Goal: Task Accomplishment & Management: Use online tool/utility

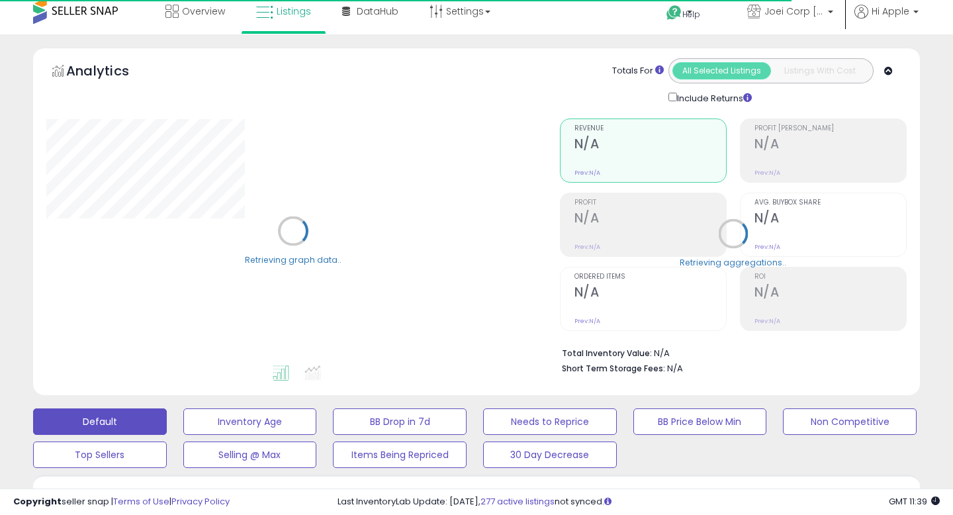
click at [0, 343] on div "**********" at bounding box center [476, 417] width 953 height 766
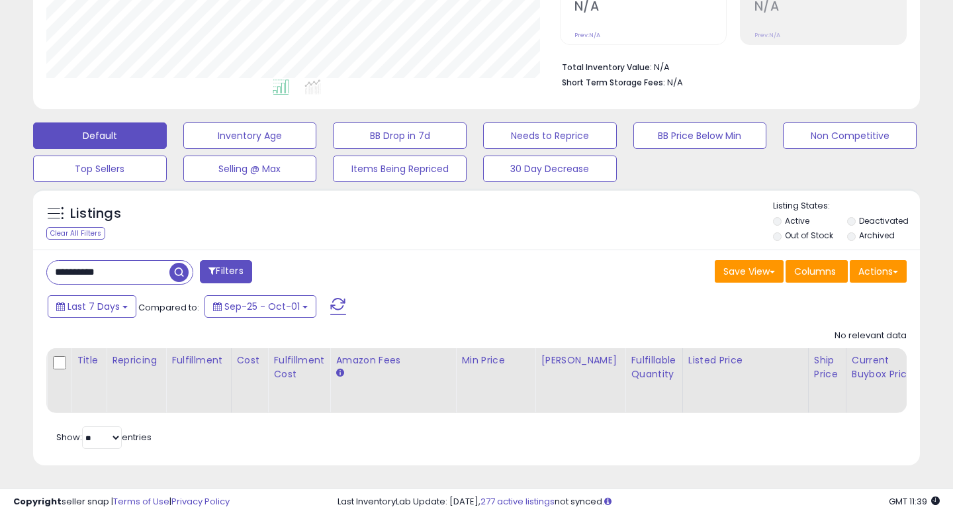
scroll to position [271, 513]
click at [93, 269] on input "**********" at bounding box center [113, 272] width 132 height 23
click at [93, 269] on input "**********" at bounding box center [150, 272] width 206 height 23
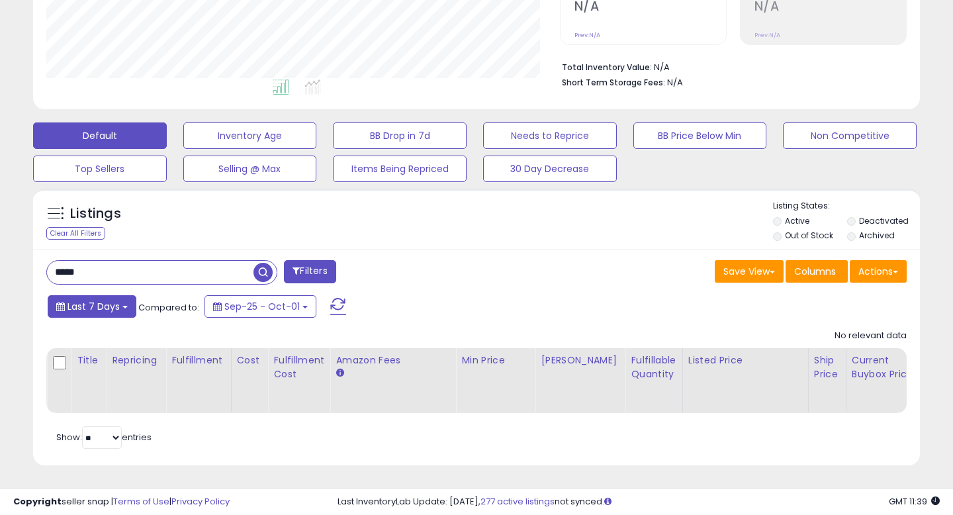
type input "*****"
click at [89, 297] on button "Last 7 Days" at bounding box center [92, 306] width 89 height 23
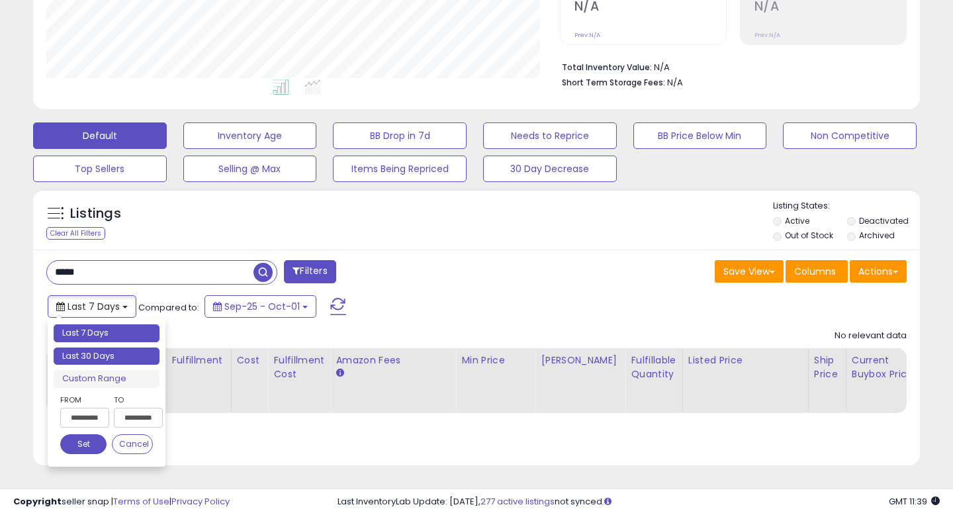
type input "**********"
click at [99, 353] on li "Last 30 Days" at bounding box center [107, 356] width 106 height 18
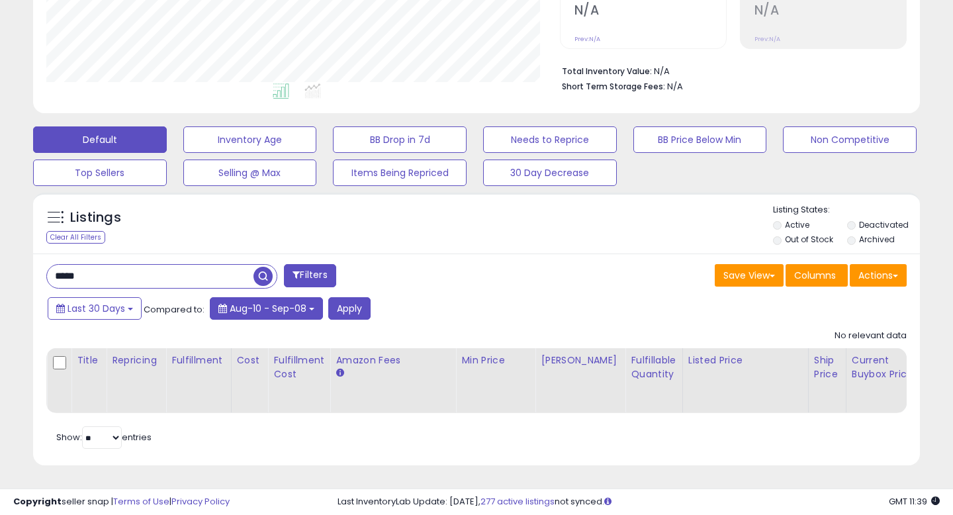
scroll to position [291, 0]
click at [344, 304] on button "Apply" at bounding box center [349, 308] width 42 height 23
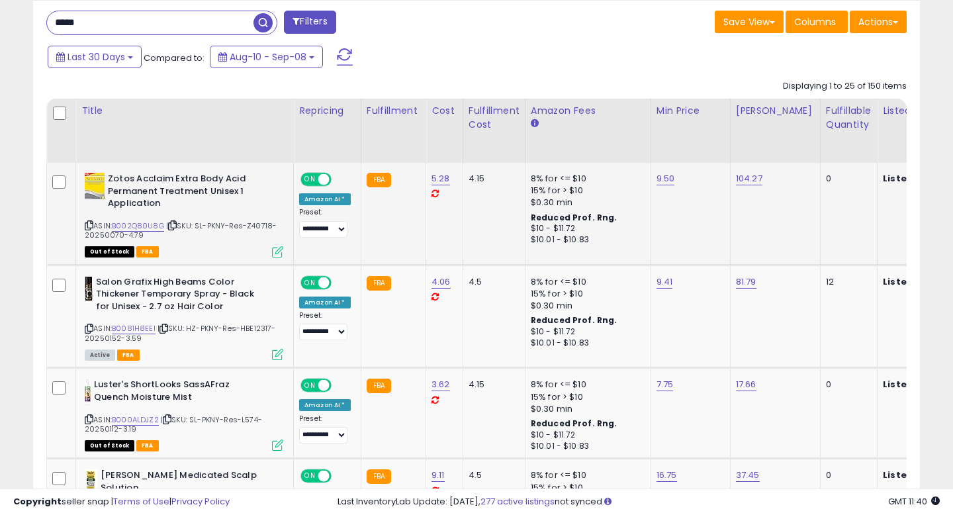
scroll to position [271, 513]
click at [87, 226] on icon at bounding box center [89, 225] width 9 height 7
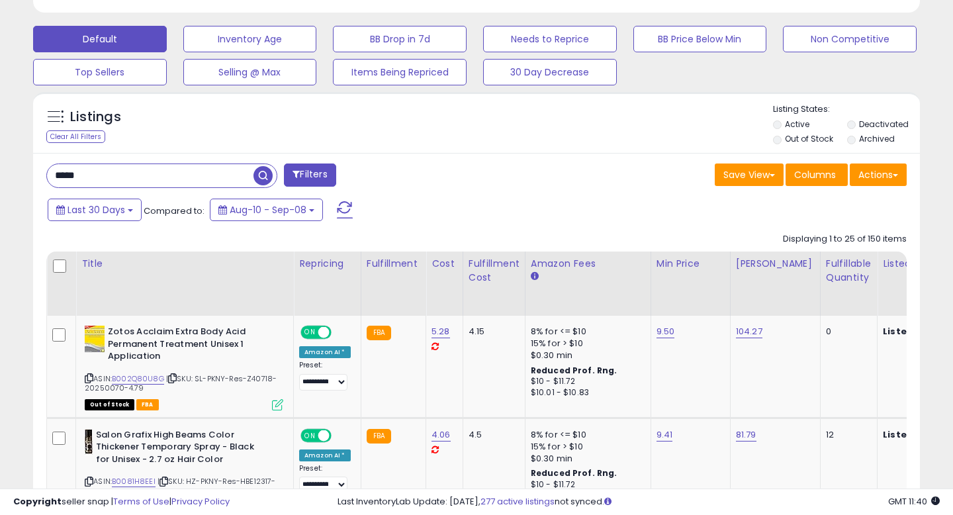
scroll to position [380, 0]
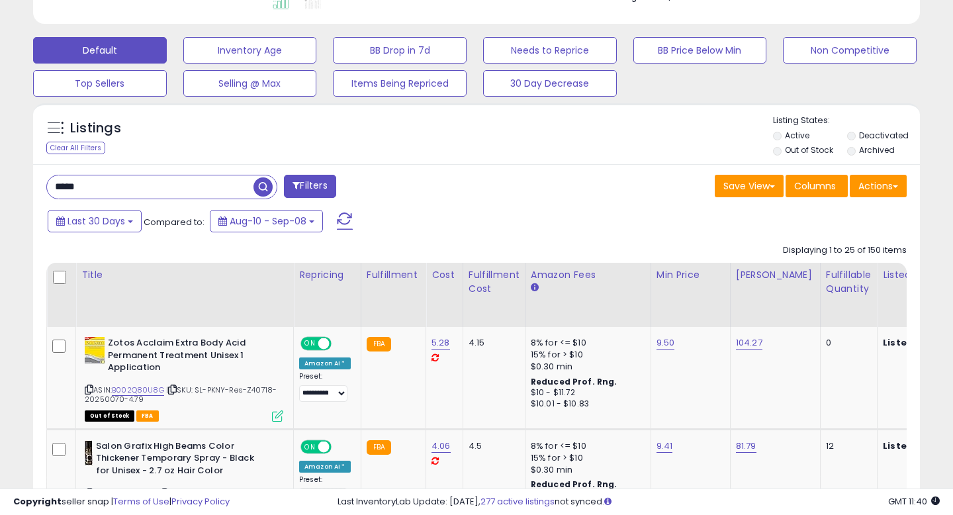
click at [877, 197] on div "Actions Import Export Visible Columns Export All Columns Export Related Asins" at bounding box center [878, 188] width 57 height 26
click at [876, 190] on button "Actions" at bounding box center [878, 186] width 57 height 23
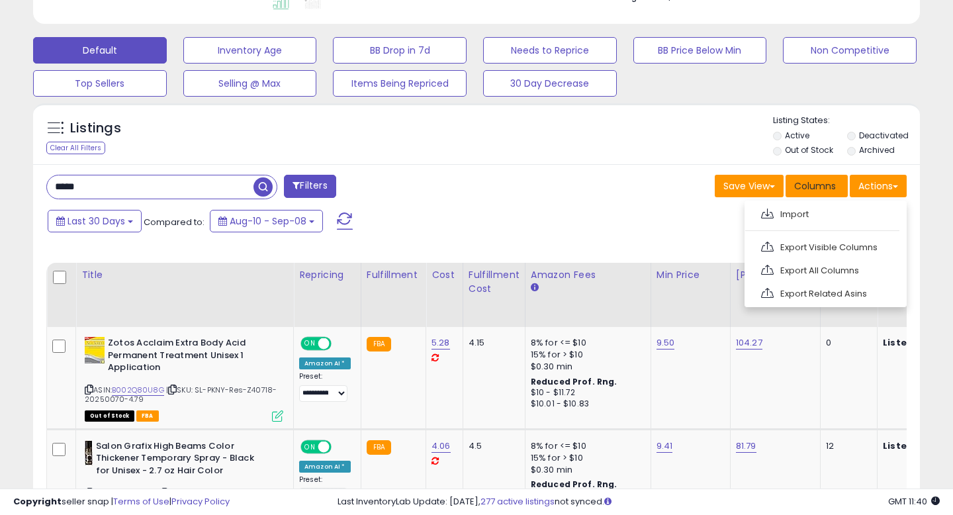
click at [824, 185] on span "Columns" at bounding box center [815, 185] width 42 height 13
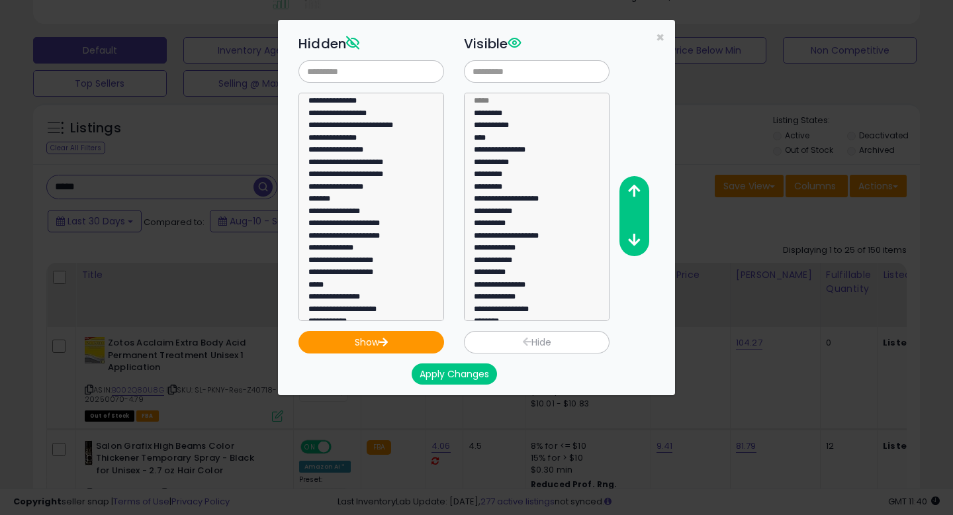
scroll to position [147, 0]
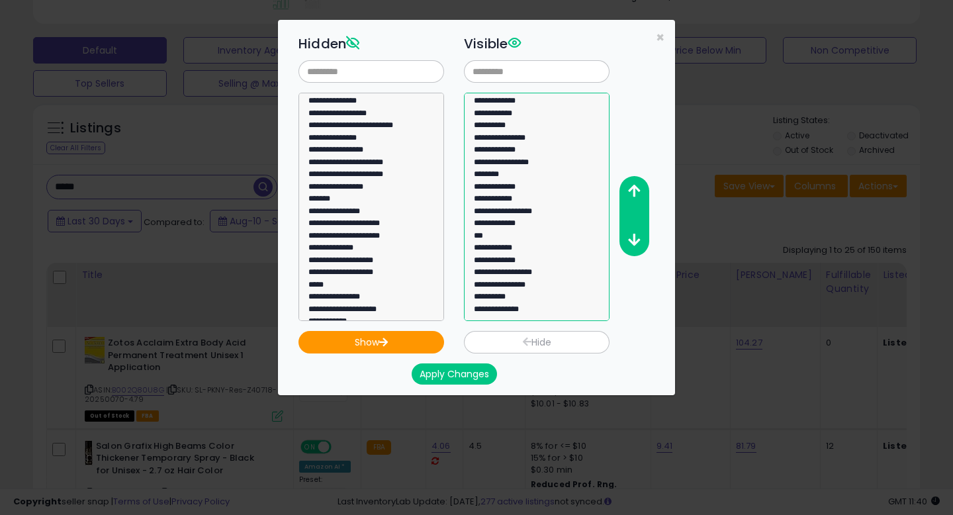
drag, startPoint x: 514, startPoint y: 272, endPoint x: 525, endPoint y: 264, distance: 13.8
select select "**********"
click at [514, 272] on option "**********" at bounding box center [537, 274] width 128 height 13
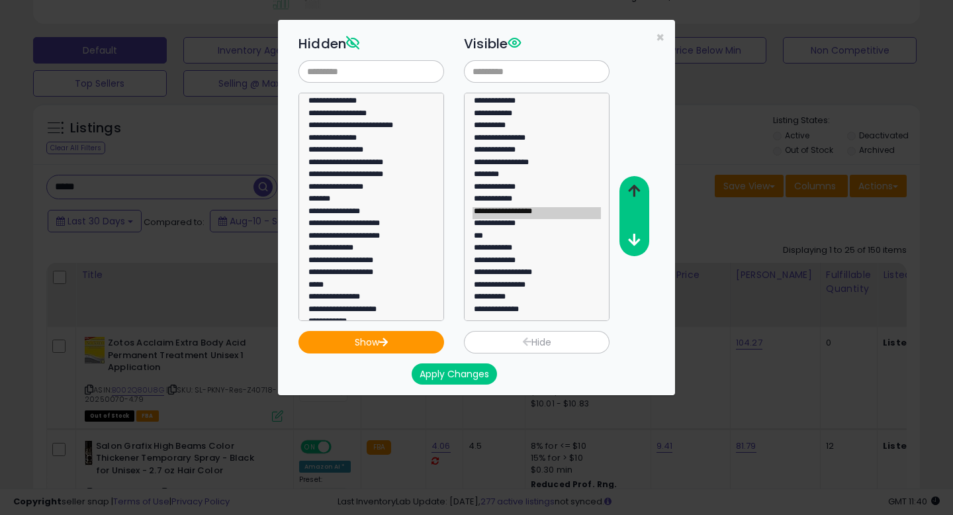
click at [637, 191] on icon "button" at bounding box center [634, 191] width 12 height 14
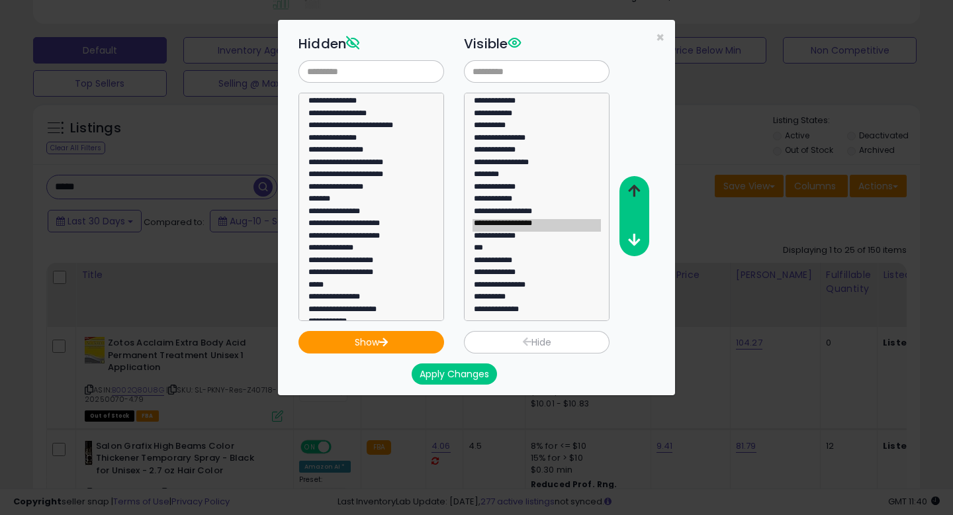
click at [637, 191] on icon "button" at bounding box center [634, 191] width 12 height 14
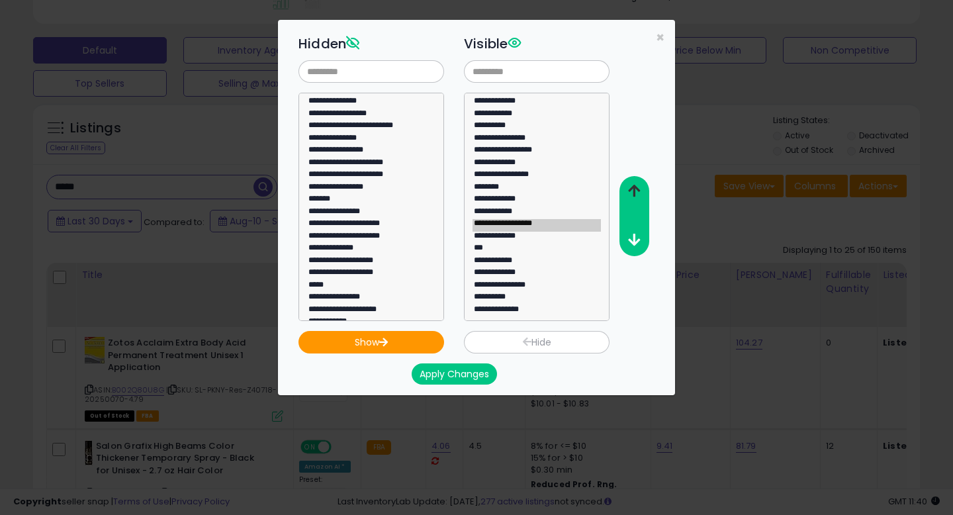
click at [637, 191] on icon "button" at bounding box center [634, 191] width 12 height 14
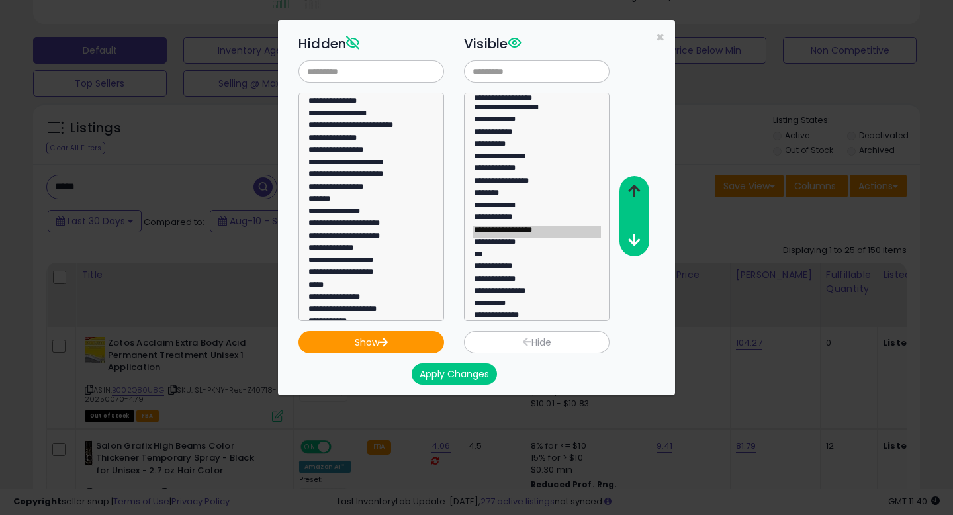
click at [637, 191] on icon "button" at bounding box center [634, 191] width 12 height 14
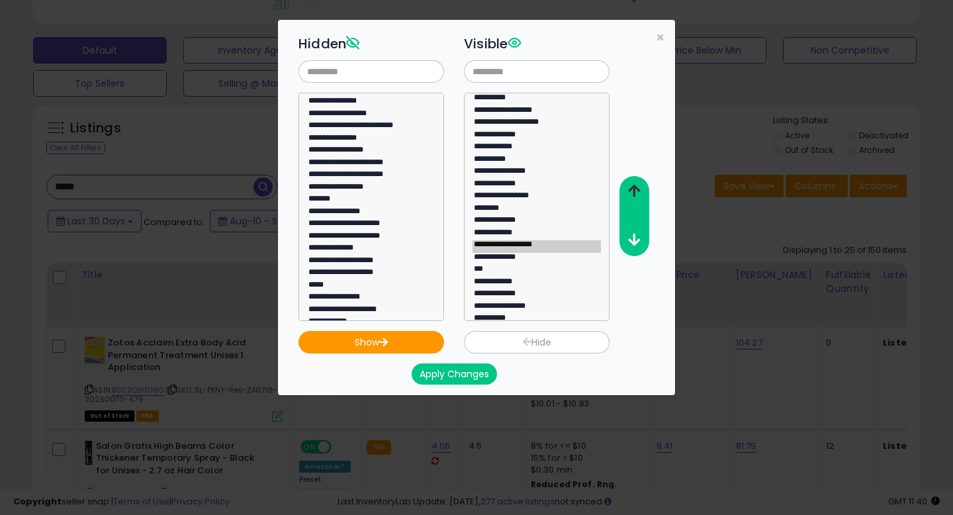
click at [637, 191] on icon "button" at bounding box center [634, 191] width 12 height 14
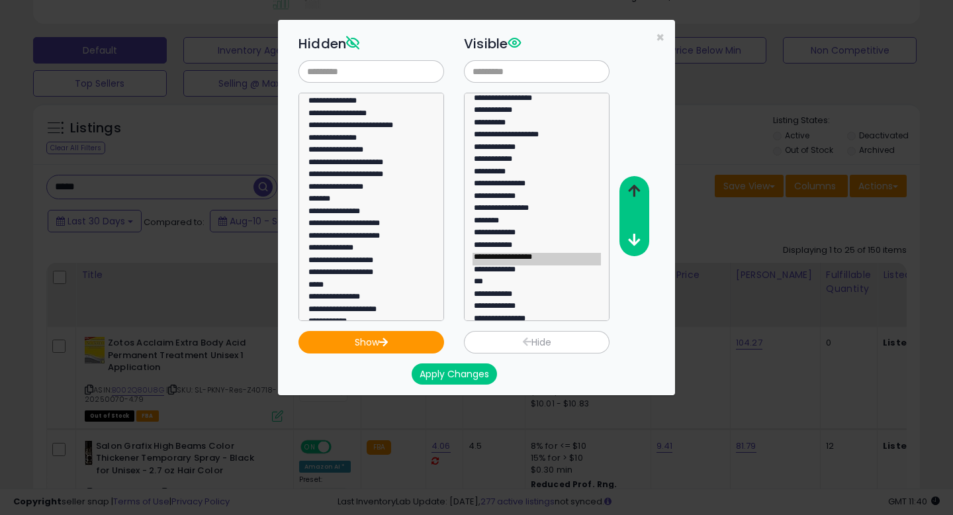
click at [637, 191] on icon "button" at bounding box center [634, 191] width 12 height 14
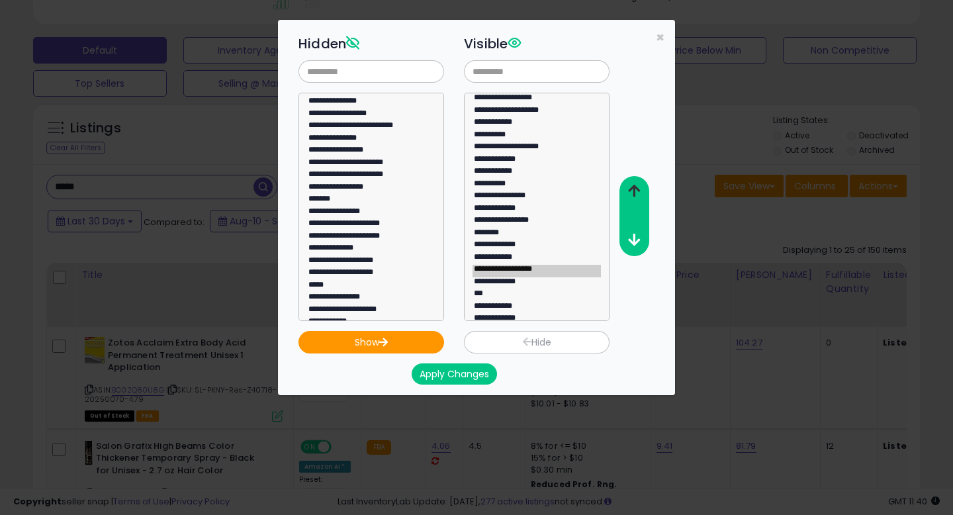
click at [637, 191] on icon "button" at bounding box center [634, 191] width 12 height 14
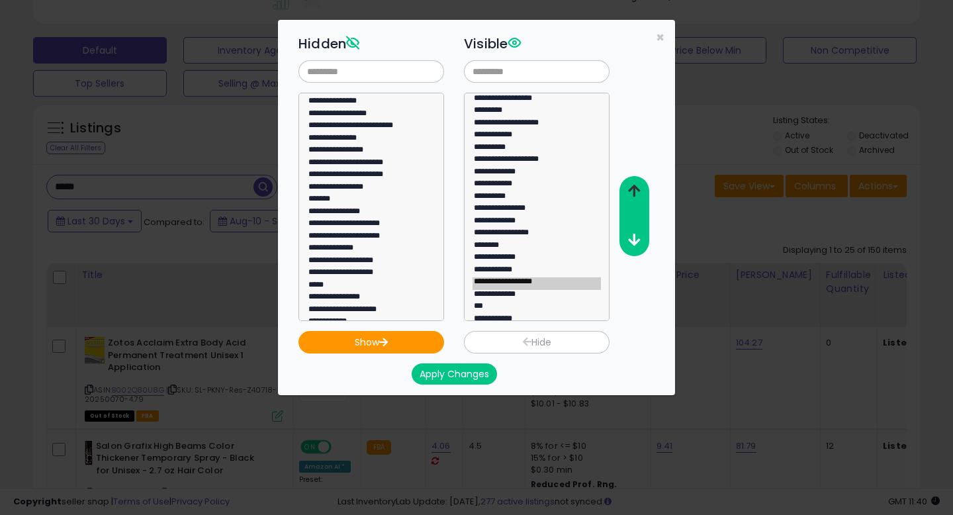
click at [637, 191] on icon "button" at bounding box center [634, 191] width 12 height 14
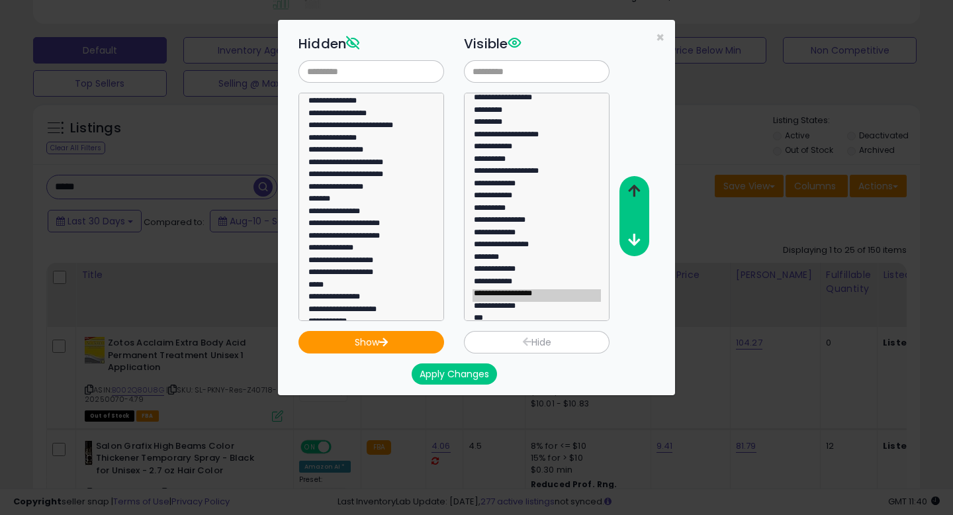
click at [637, 191] on icon "button" at bounding box center [634, 191] width 12 height 14
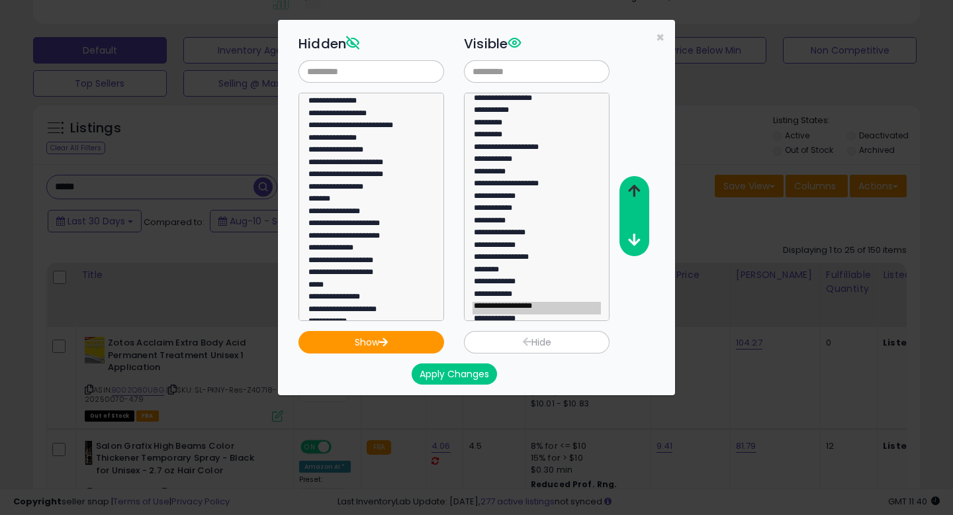
click at [637, 191] on icon "button" at bounding box center [634, 191] width 12 height 14
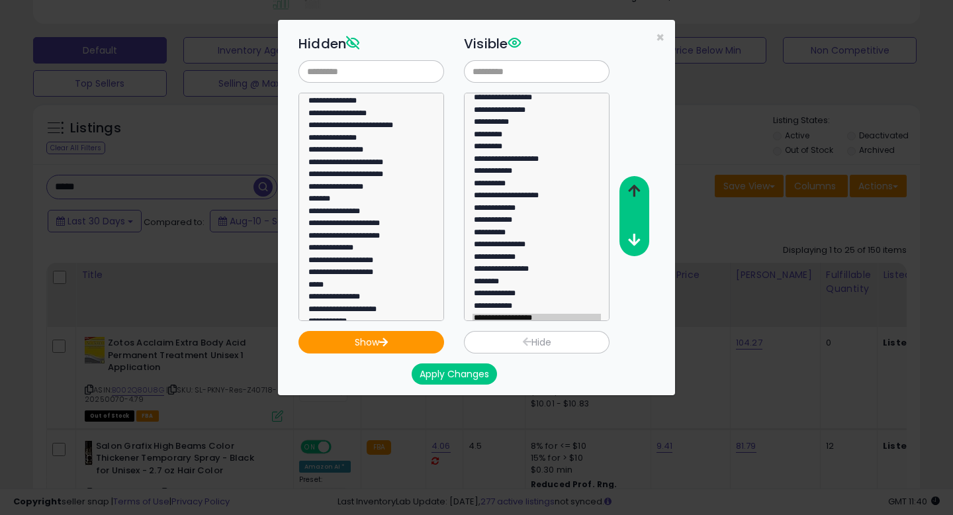
click at [637, 191] on icon "button" at bounding box center [634, 191] width 12 height 14
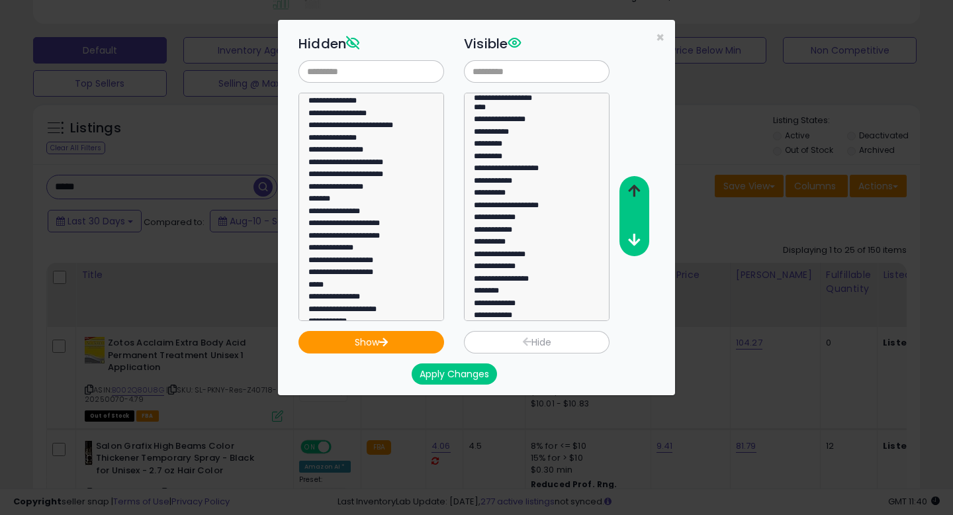
click at [637, 191] on icon "button" at bounding box center [634, 191] width 12 height 14
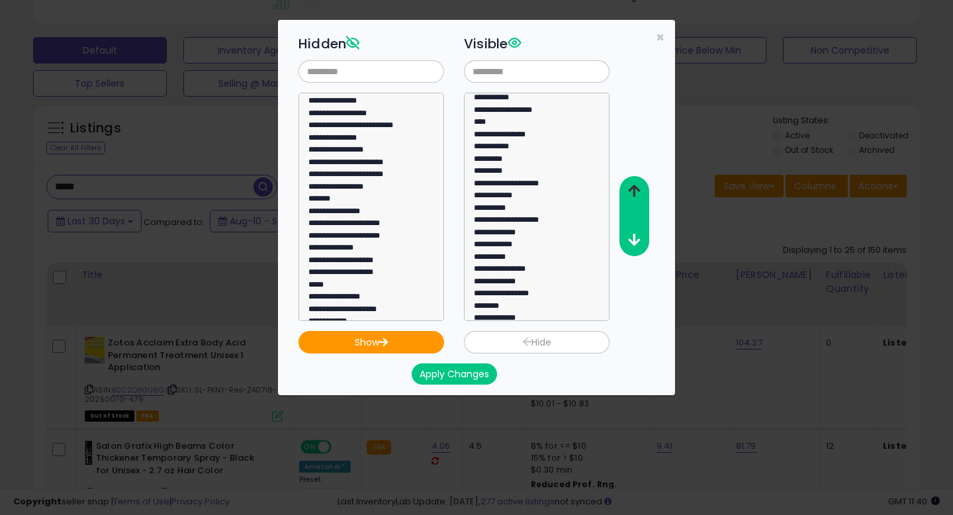
click at [637, 191] on icon "button" at bounding box center [634, 191] width 12 height 14
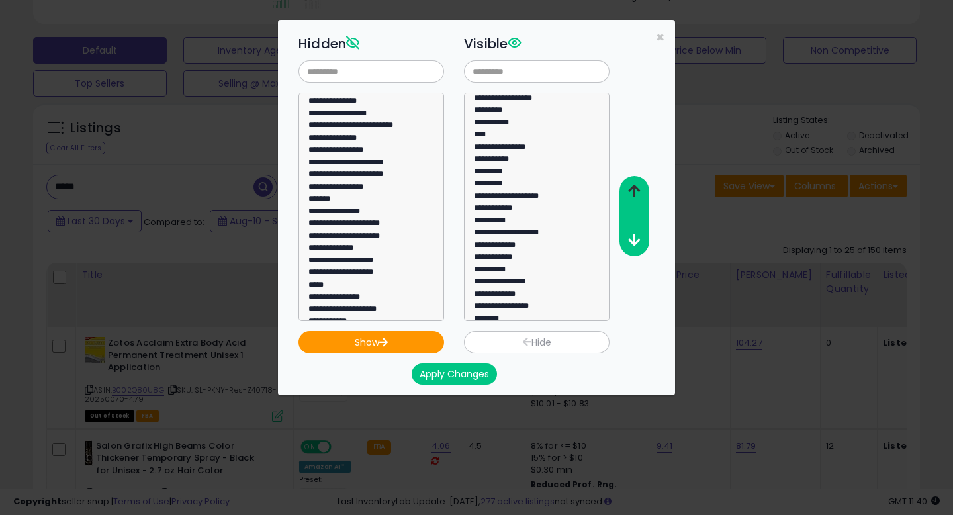
click at [628, 189] on icon "button" at bounding box center [634, 191] width 12 height 14
click at [628, 190] on icon "button" at bounding box center [634, 191] width 12 height 14
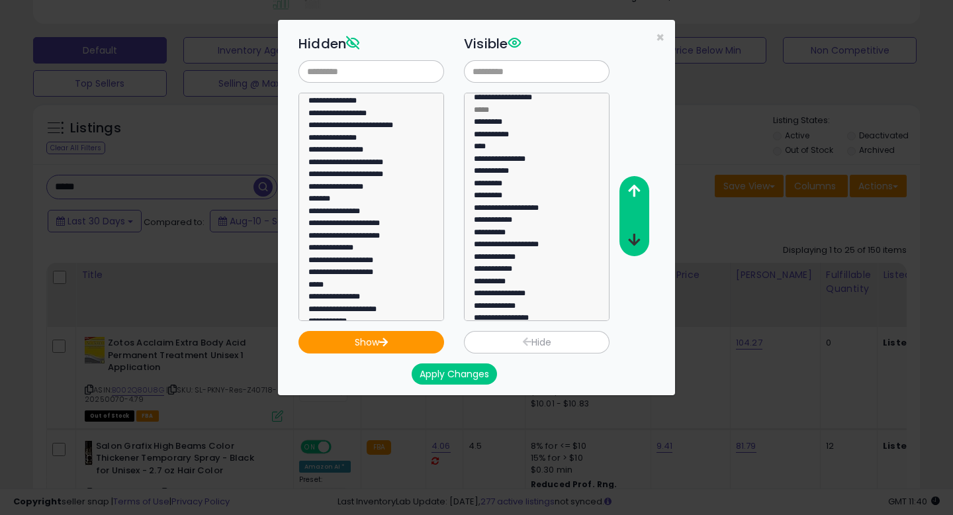
click at [630, 244] on icon "button" at bounding box center [634, 240] width 12 height 14
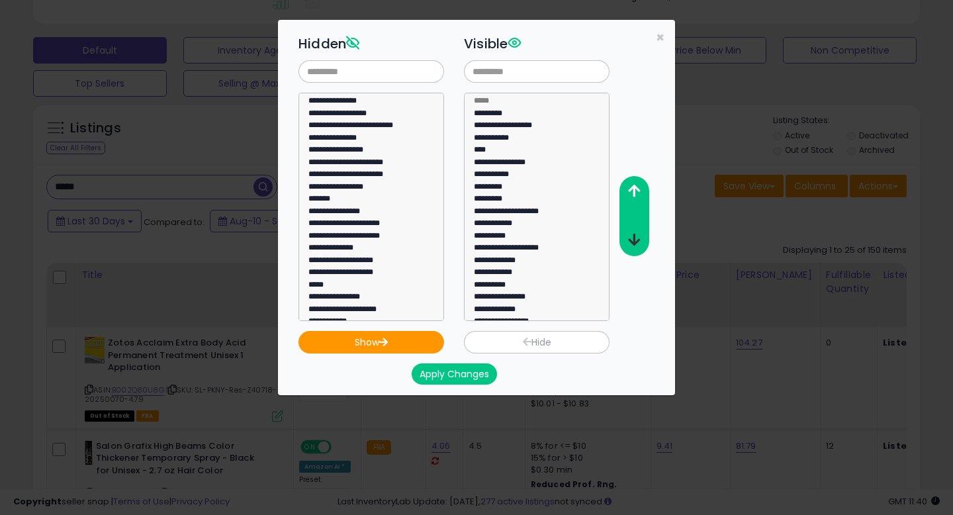
click at [630, 245] on icon "button" at bounding box center [634, 240] width 12 height 14
click at [456, 375] on button "Apply Changes" at bounding box center [454, 373] width 85 height 21
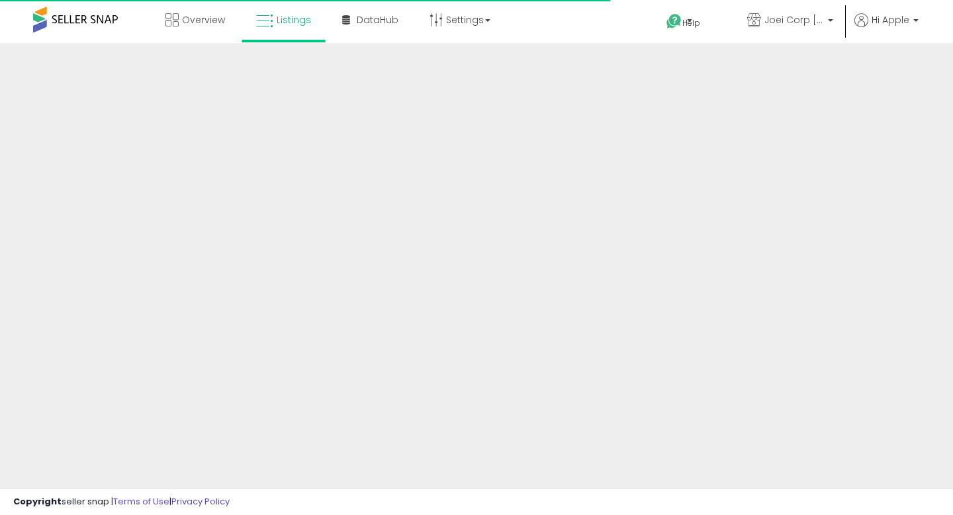
scroll to position [297, 0]
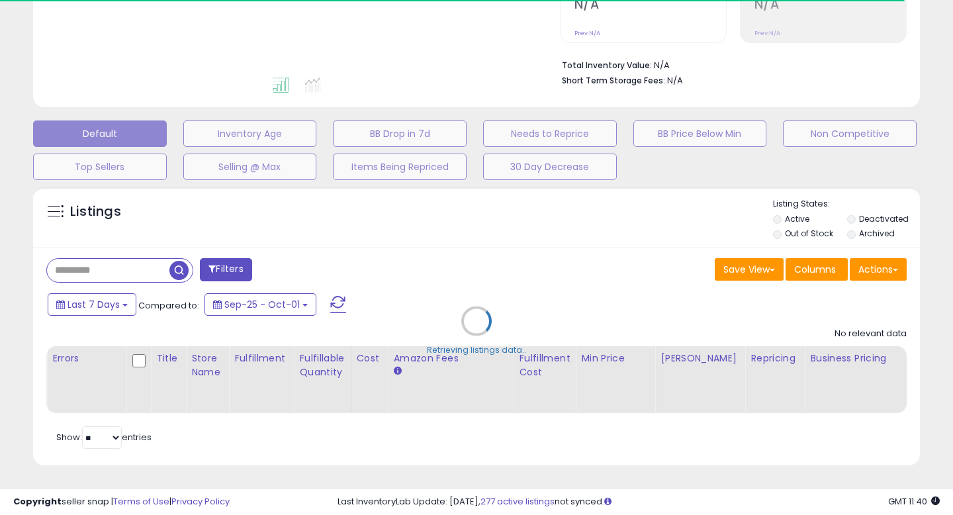
click at [108, 260] on div "Retrieving listings data.." at bounding box center [476, 331] width 907 height 302
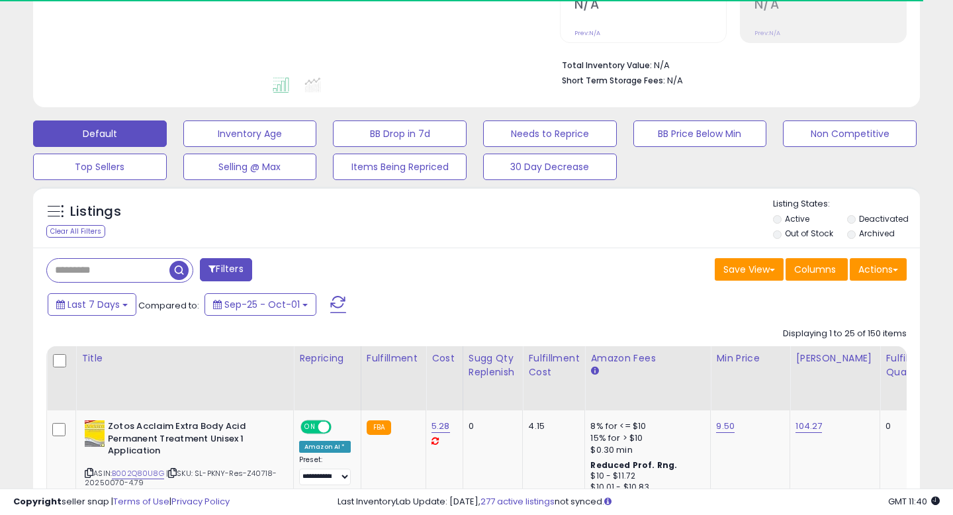
type input "*****"
click at [106, 307] on span "Last 7 Days" at bounding box center [94, 304] width 52 height 13
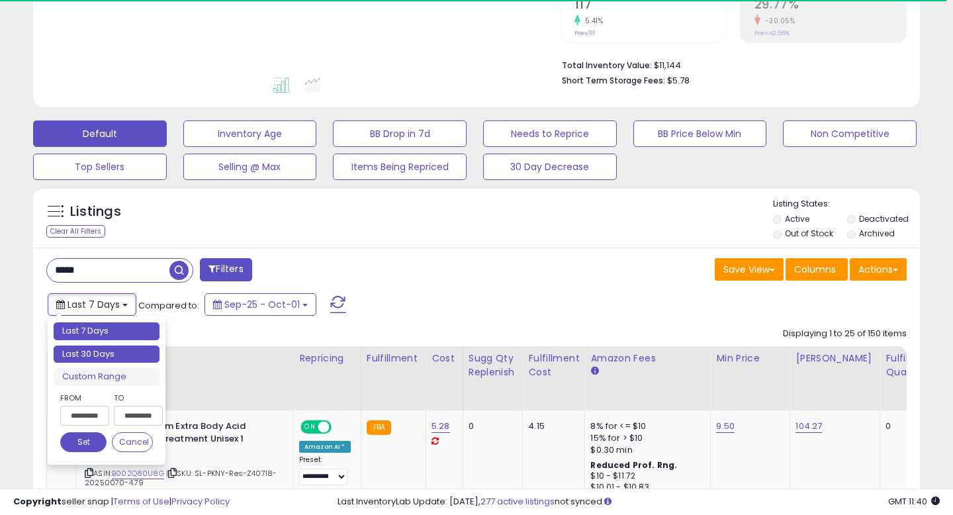
type input "**********"
click at [106, 353] on li "Last 30 Days" at bounding box center [107, 354] width 106 height 18
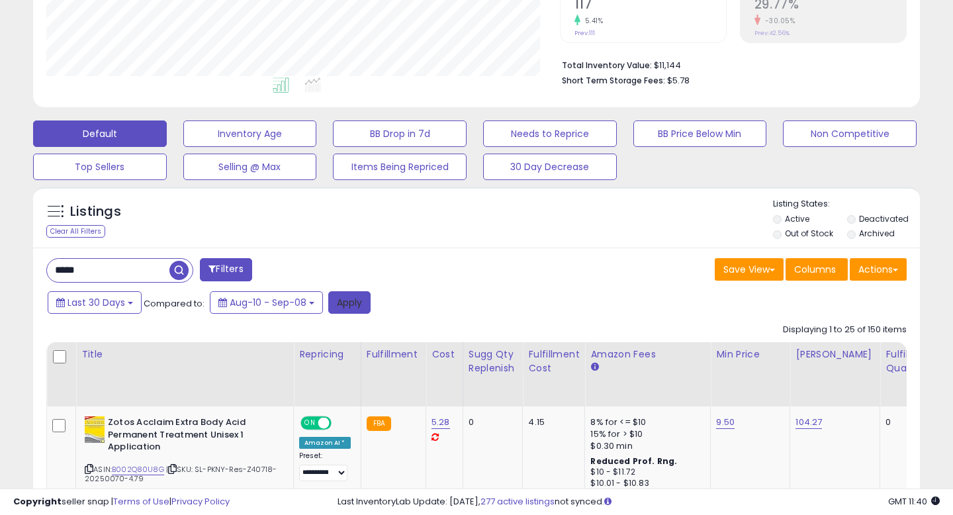
scroll to position [271, 513]
click at [338, 302] on button "Apply" at bounding box center [349, 302] width 42 height 23
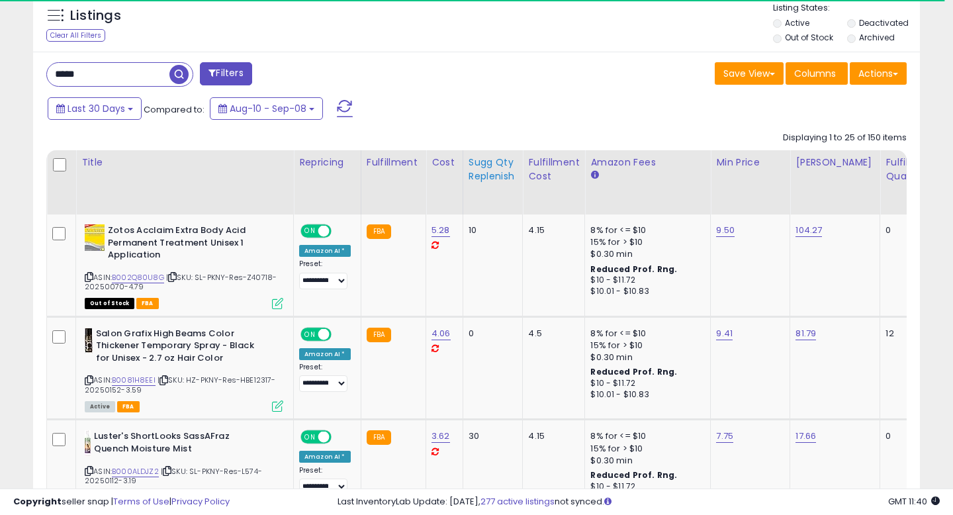
scroll to position [494, 0]
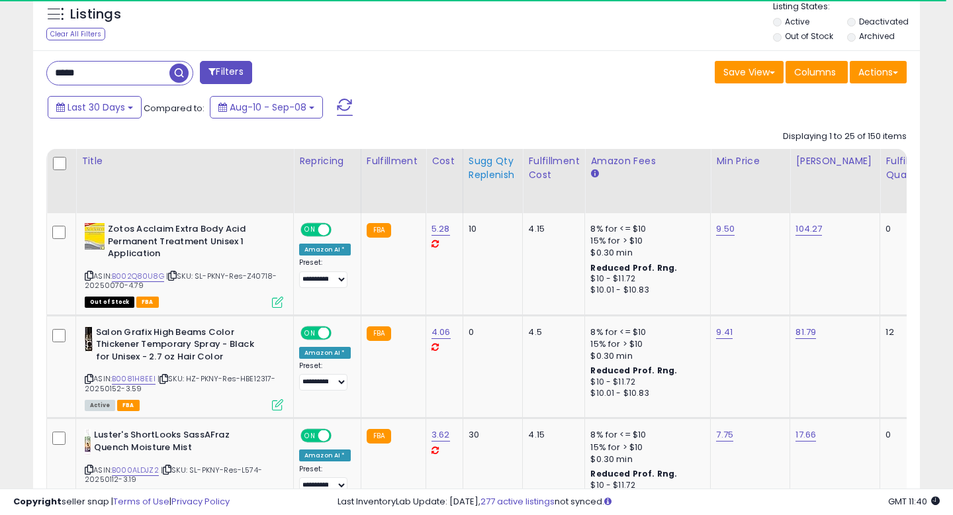
click at [485, 191] on th "Sugg Qty Replenish" at bounding box center [493, 181] width 60 height 64
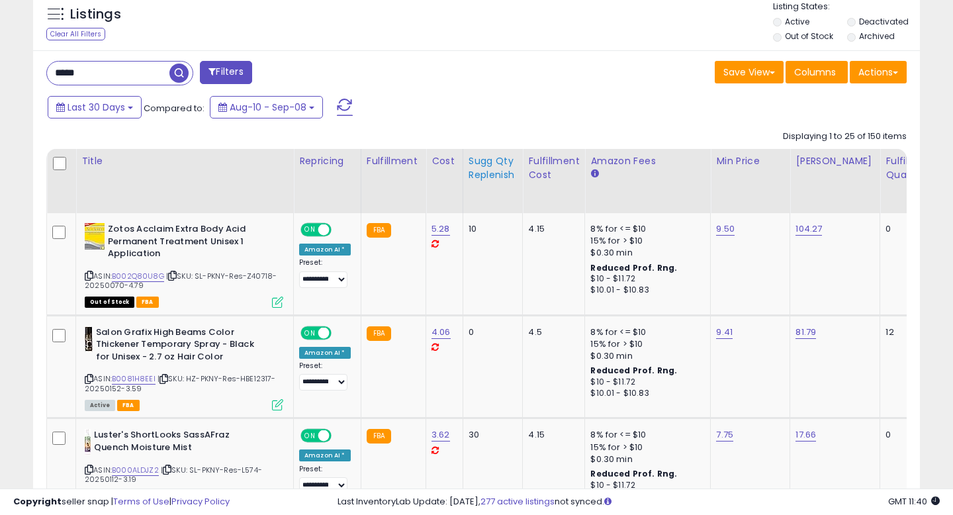
click at [483, 161] on div "Sugg Qty Replenish" at bounding box center [493, 168] width 49 height 28
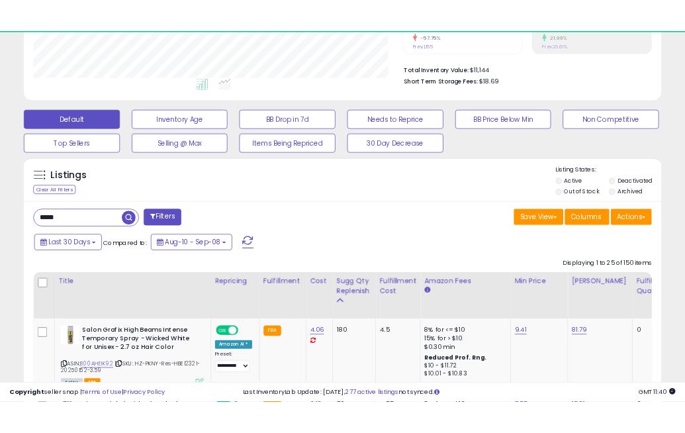
scroll to position [496, 0]
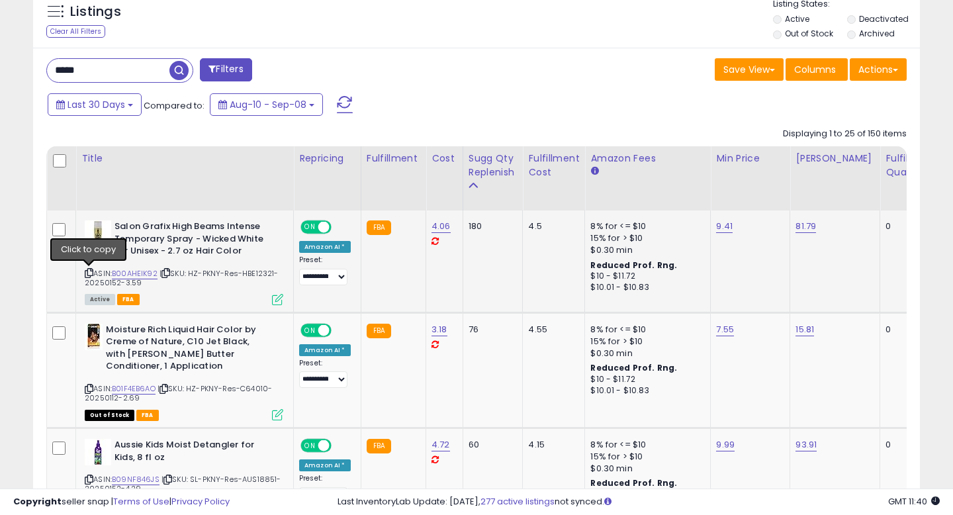
click at [86, 271] on icon at bounding box center [89, 272] width 9 height 7
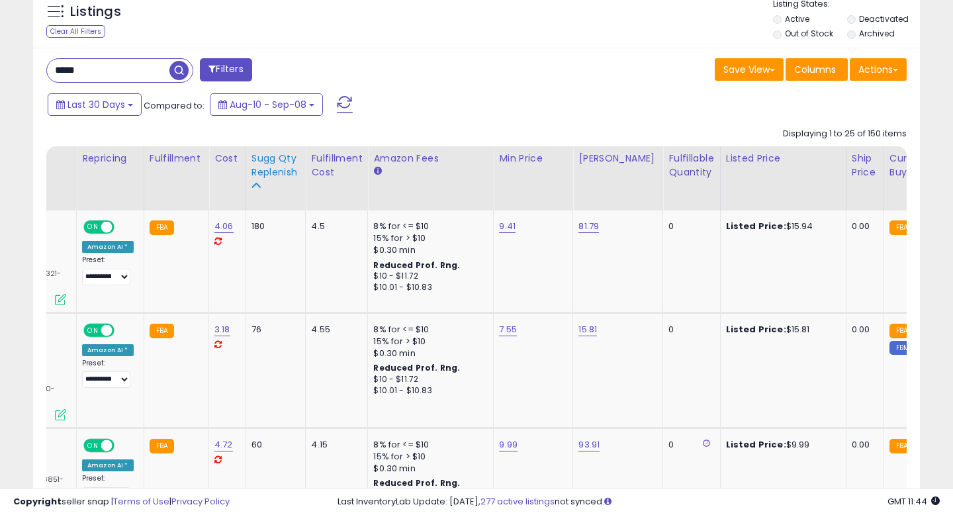
scroll to position [0, 0]
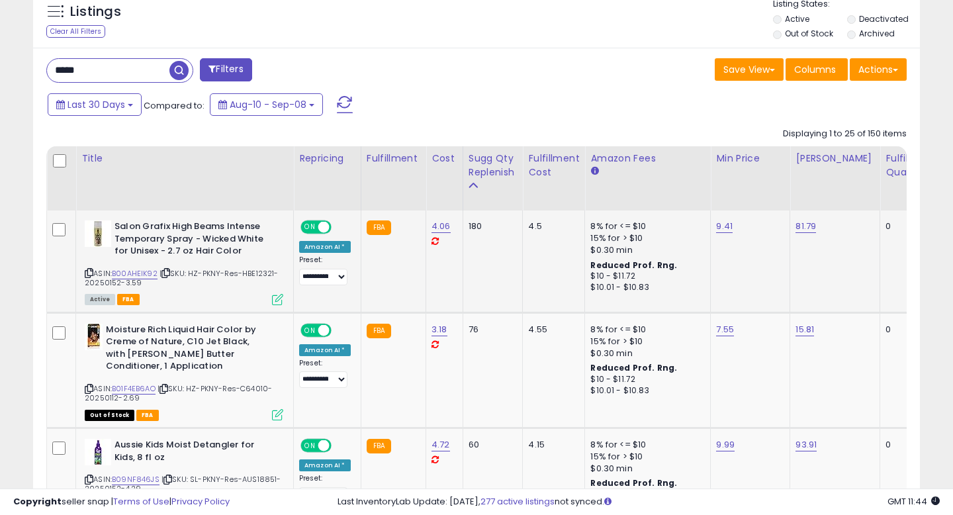
click at [469, 225] on div "180" at bounding box center [491, 226] width 44 height 12
copy div "180"
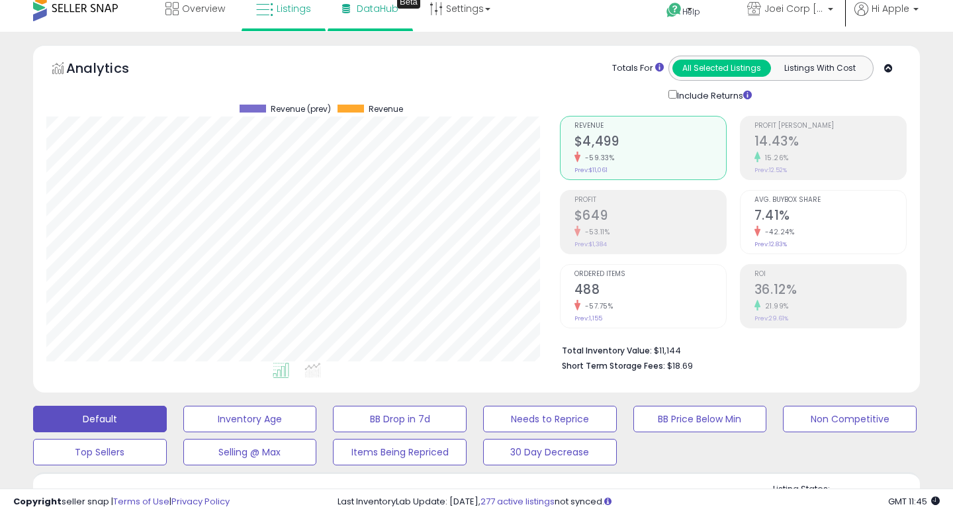
scroll to position [13, 0]
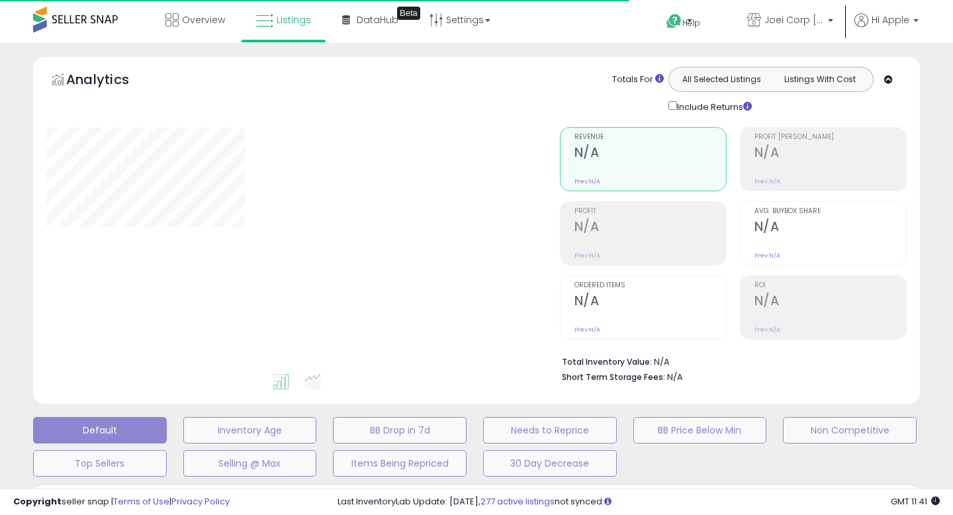
type input "*****"
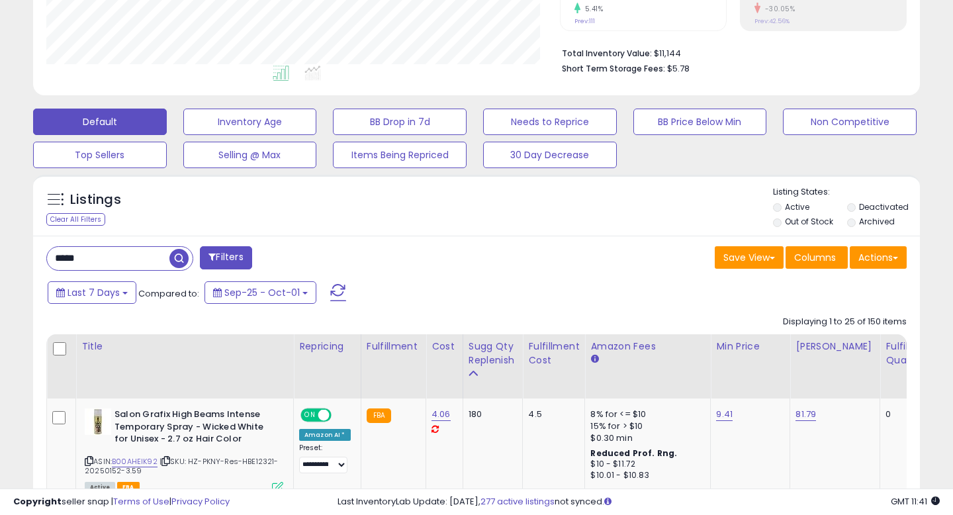
scroll to position [446, 0]
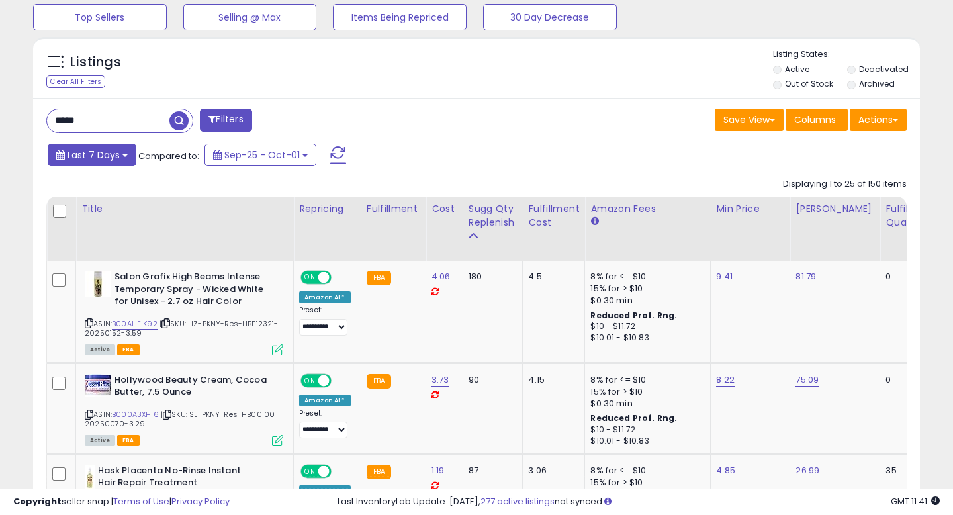
click at [120, 160] on button "Last 7 Days" at bounding box center [92, 155] width 89 height 23
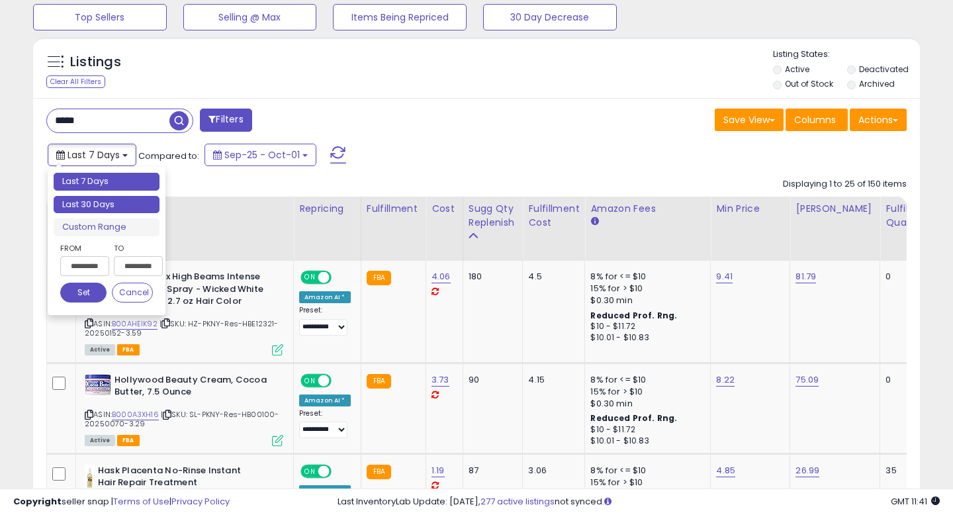
type input "**********"
click at [114, 208] on li "Last 30 Days" at bounding box center [107, 205] width 106 height 18
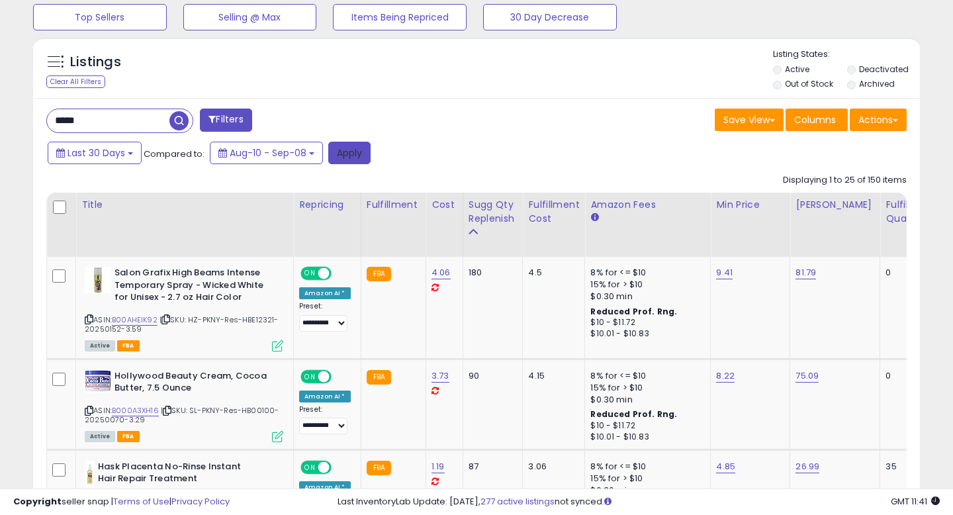
click at [362, 157] on button "Apply" at bounding box center [349, 153] width 42 height 23
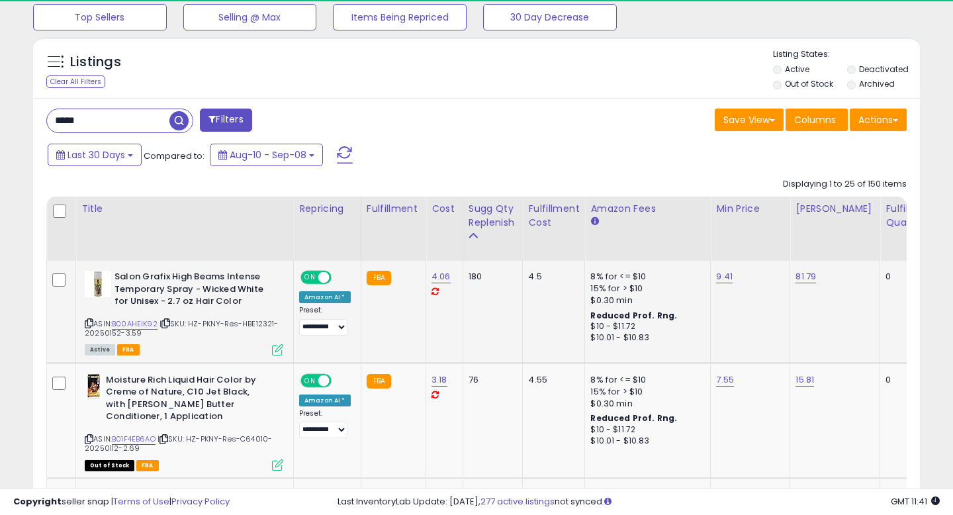
scroll to position [271, 513]
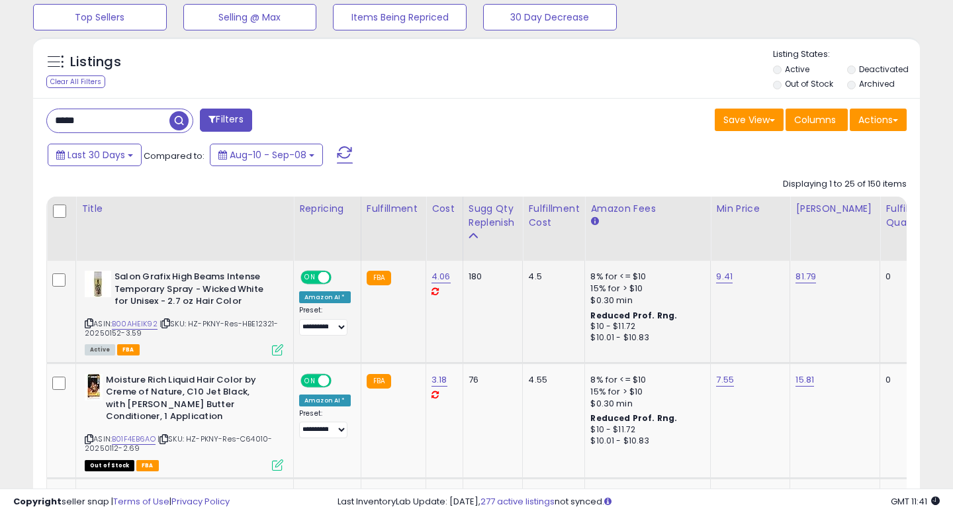
click at [86, 325] on icon at bounding box center [89, 323] width 9 height 7
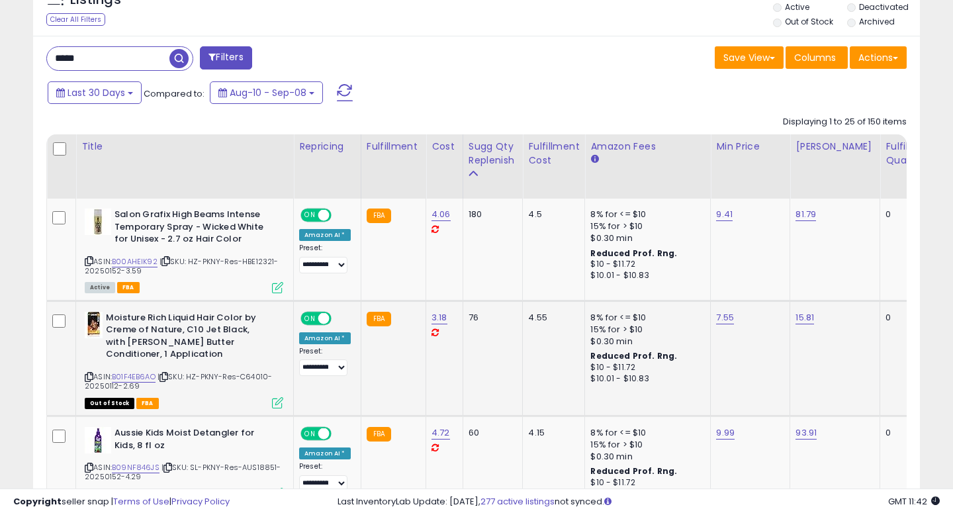
scroll to position [569, 0]
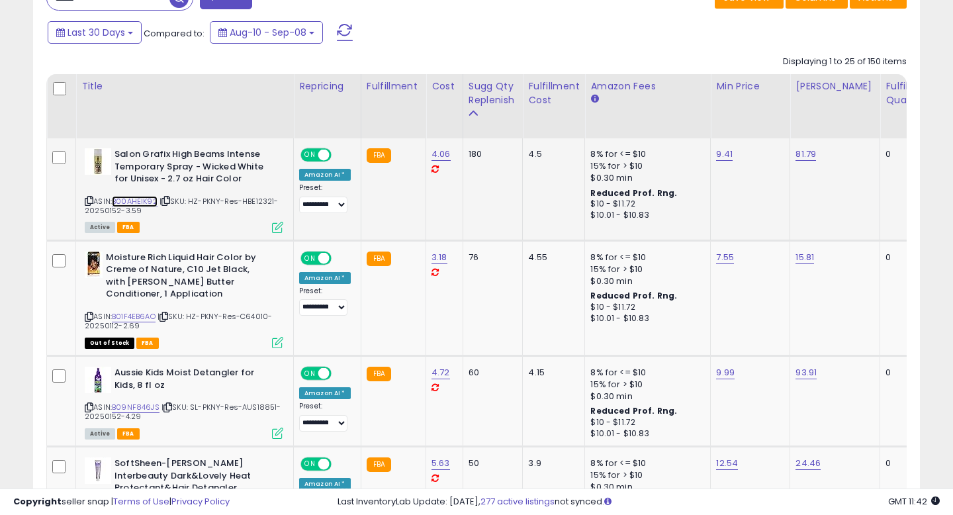
click at [146, 204] on link "B00AHEIK92" at bounding box center [135, 201] width 46 height 11
click at [257, 198] on span "| SKU: HZ-PKNY-Res-HBE12321-20250152-3.59" at bounding box center [182, 206] width 194 height 20
copy span "HBE12321"
click at [88, 315] on icon at bounding box center [89, 316] width 9 height 7
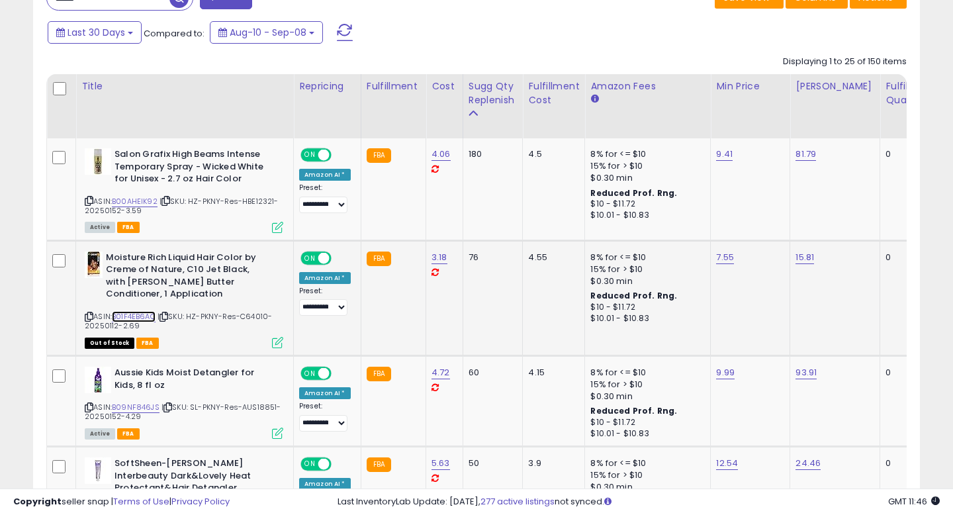
click at [142, 317] on link "B01F4EB6AO" at bounding box center [134, 316] width 44 height 11
click at [258, 310] on div "ASIN: B01F4EB6AO | SKU: HZ-PKNY-Res-C64010-20250112-2.69 Out of Stock FBA" at bounding box center [184, 298] width 199 height 95
click at [258, 317] on span "| SKU: HZ-PKNY-Res-C64010-20250112-2.69" at bounding box center [178, 321] width 187 height 20
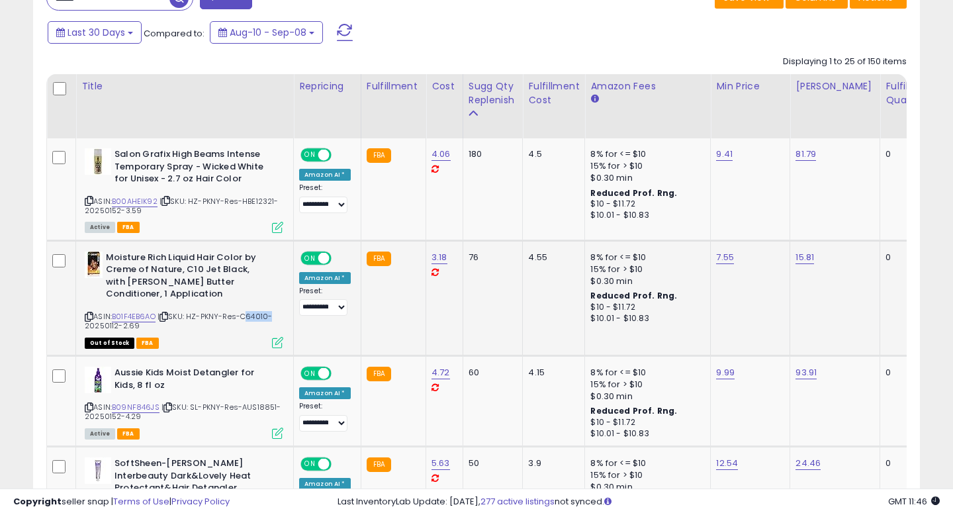
copy span "C64010"
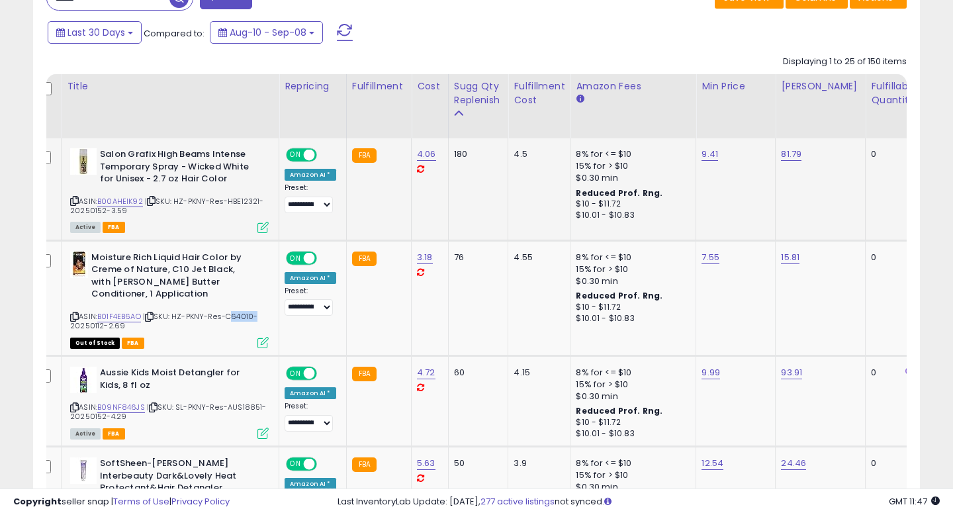
scroll to position [0, 0]
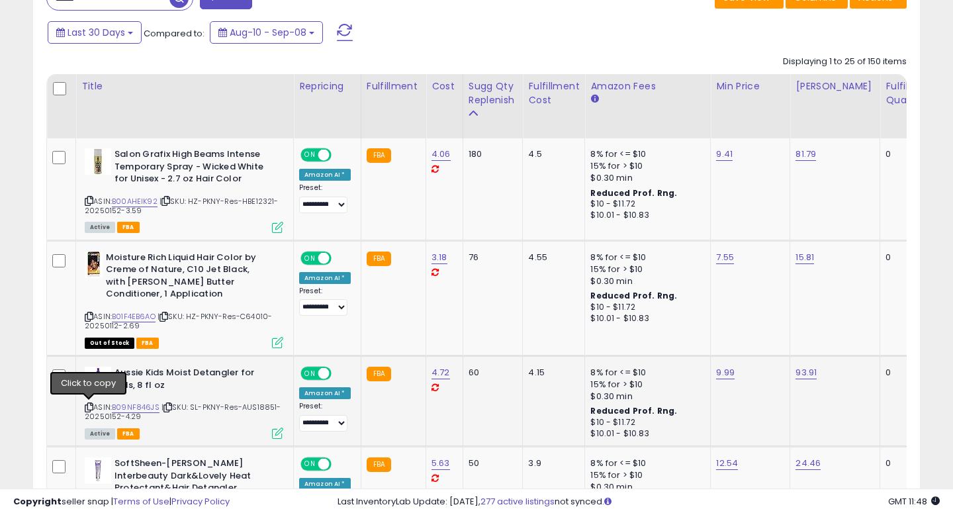
click at [88, 406] on icon at bounding box center [89, 407] width 9 height 7
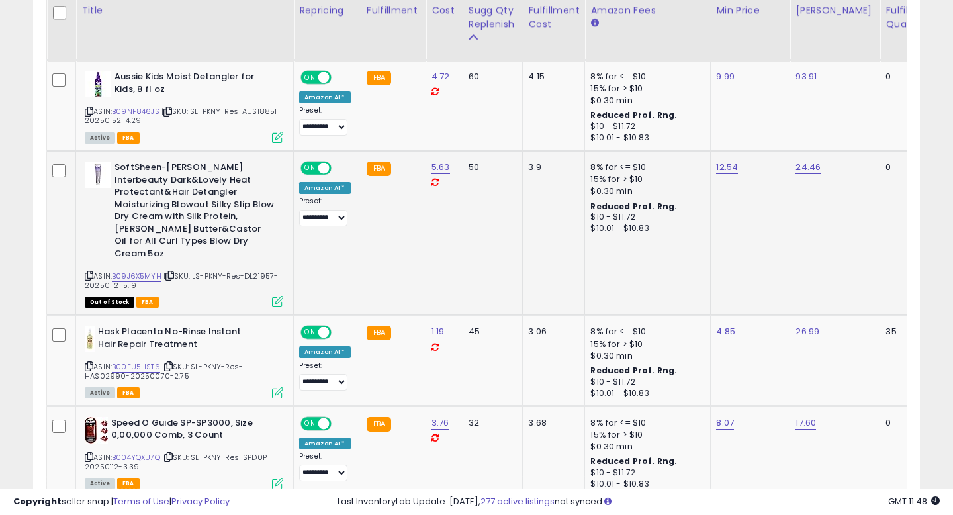
scroll to position [863, 0]
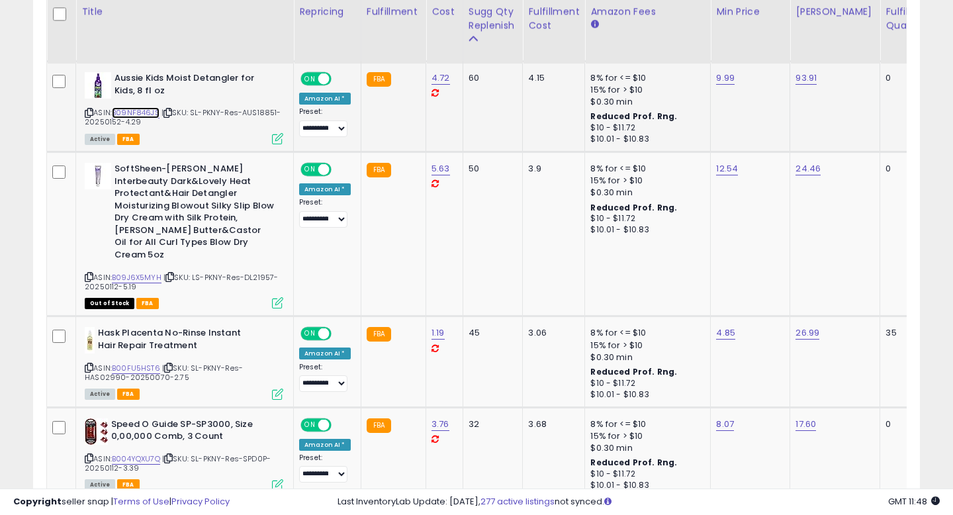
click at [144, 111] on link "B09NF846JS" at bounding box center [136, 112] width 48 height 11
click at [265, 114] on span "| SKU: SL-PKNY-Res-AUS18851-20250152-4.29" at bounding box center [183, 117] width 197 height 20
copy span "AUS18851"
